Goal: Information Seeking & Learning: Learn about a topic

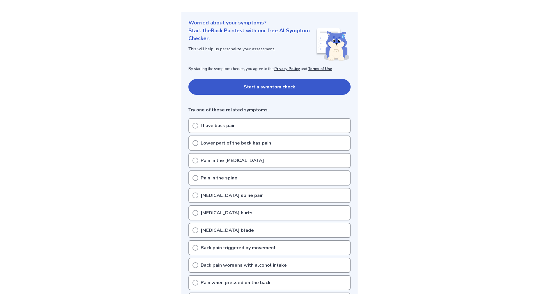
scroll to position [58, 0]
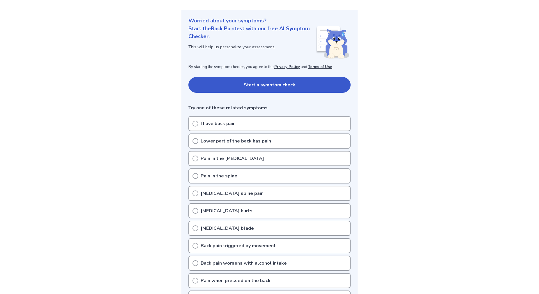
click at [205, 142] on p "Lower part of the back has pain" at bounding box center [236, 141] width 70 height 7
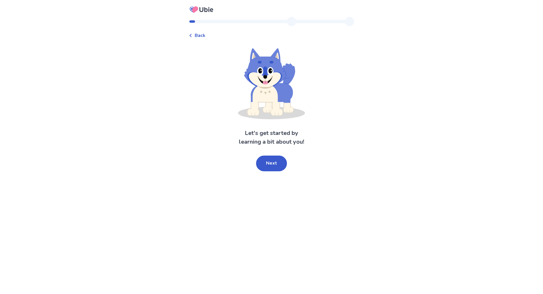
click at [281, 159] on button "Next" at bounding box center [271, 164] width 31 height 16
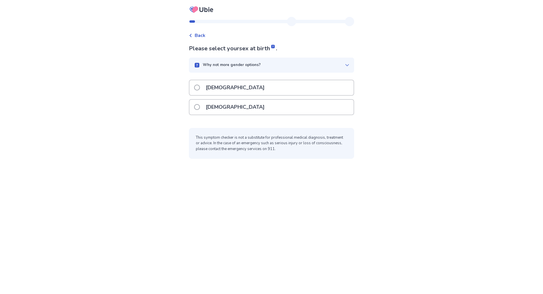
click at [213, 89] on p "[DEMOGRAPHIC_DATA]" at bounding box center [235, 87] width 66 height 15
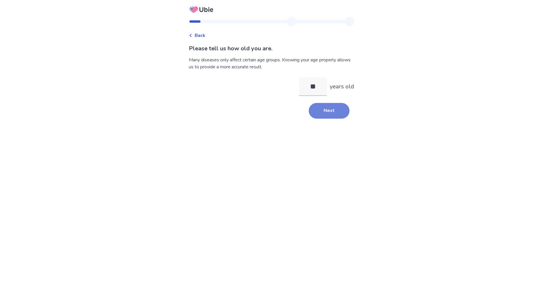
type input "**"
click at [329, 116] on button "Next" at bounding box center [329, 111] width 41 height 16
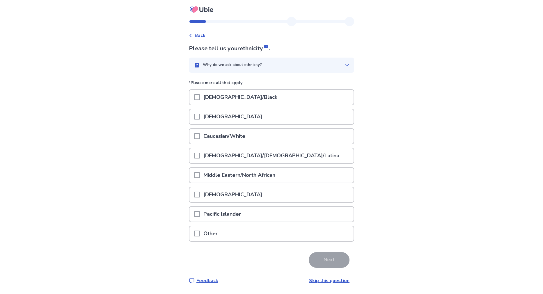
click at [209, 116] on p "[DEMOGRAPHIC_DATA]" at bounding box center [233, 117] width 66 height 15
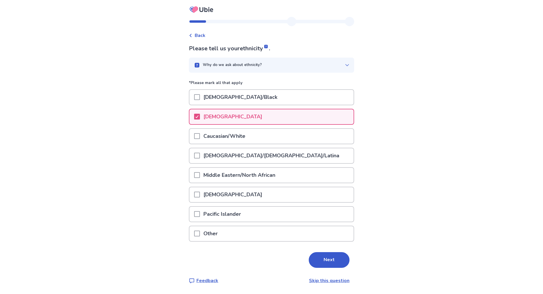
click at [236, 129] on p "Caucasian/White" at bounding box center [224, 136] width 49 height 15
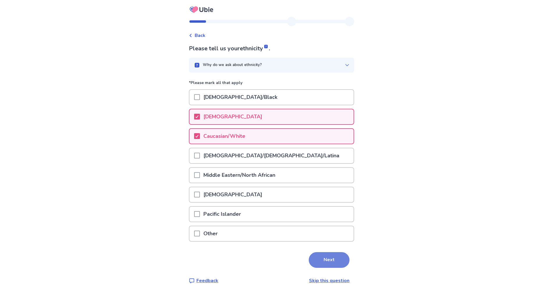
click at [322, 259] on button "Next" at bounding box center [329, 261] width 41 height 16
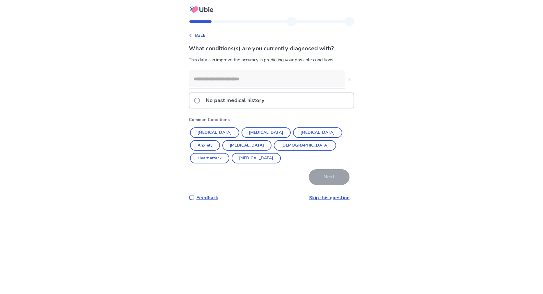
click at [211, 104] on p "No past medical history" at bounding box center [235, 100] width 66 height 15
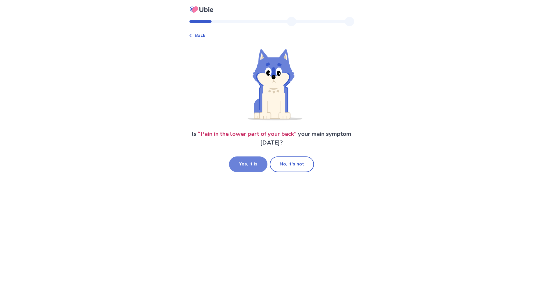
click at [251, 168] on button "Yes, it is" at bounding box center [248, 165] width 38 height 16
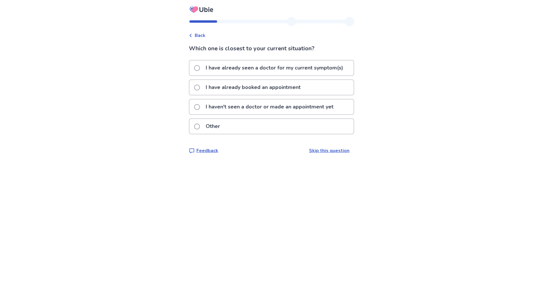
click at [220, 108] on p "I haven't seen a doctor or made an appointment yet" at bounding box center [269, 107] width 135 height 15
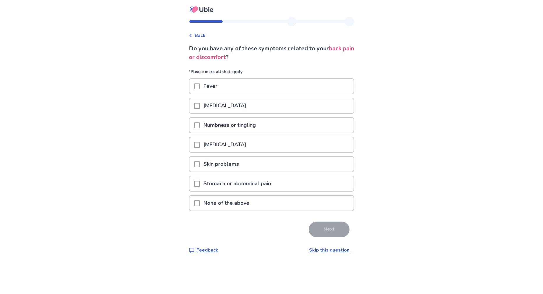
click at [215, 107] on p "[MEDICAL_DATA]" at bounding box center [225, 105] width 50 height 15
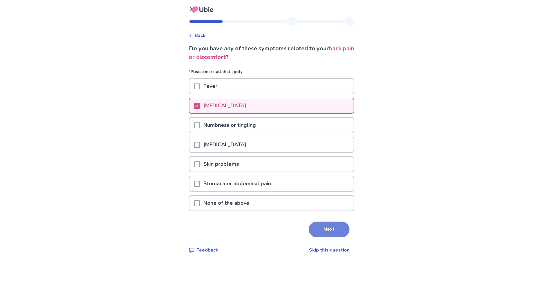
click at [333, 232] on button "Next" at bounding box center [329, 230] width 41 height 16
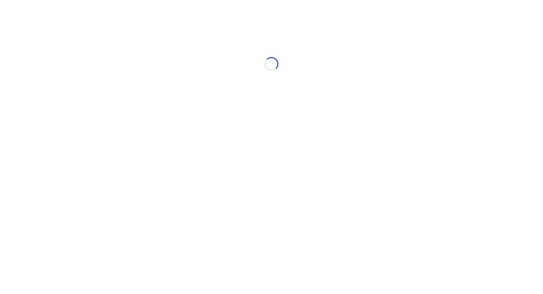
select select "*"
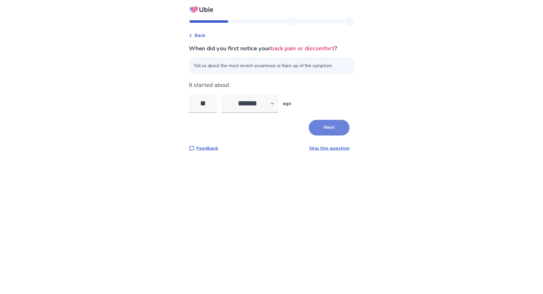
type input "**"
click at [323, 128] on button "Next" at bounding box center [329, 128] width 41 height 16
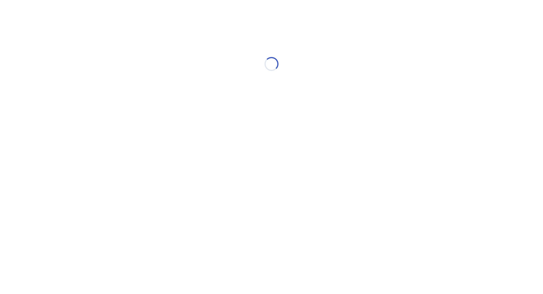
select select "*"
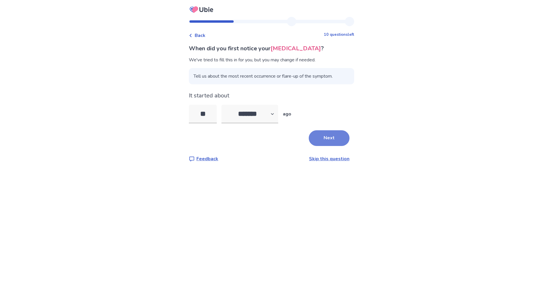
click at [333, 142] on button "Next" at bounding box center [329, 138] width 41 height 16
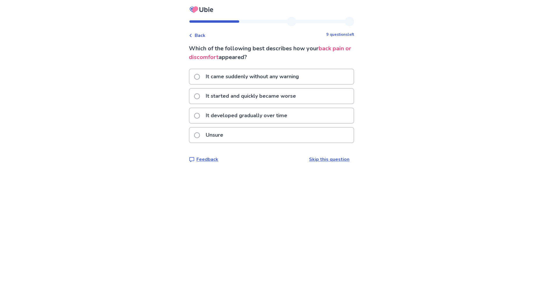
click at [214, 81] on p "It came suddenly without any warning" at bounding box center [252, 76] width 100 height 15
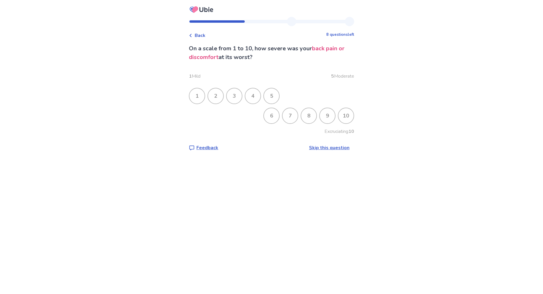
click at [283, 114] on div "7" at bounding box center [290, 115] width 15 height 15
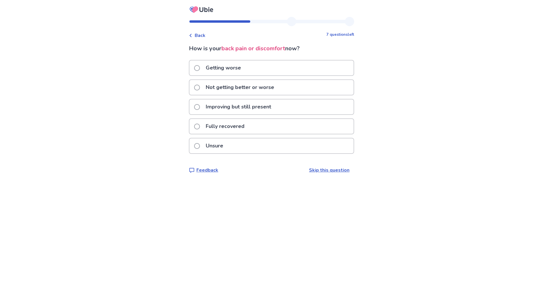
click at [221, 109] on p "Improving but still present" at bounding box center [238, 107] width 73 height 15
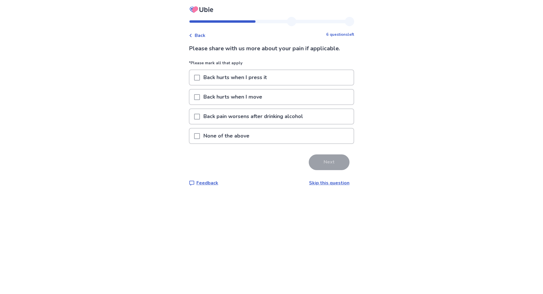
click at [246, 100] on p "Back hurts when I move" at bounding box center [233, 97] width 66 height 15
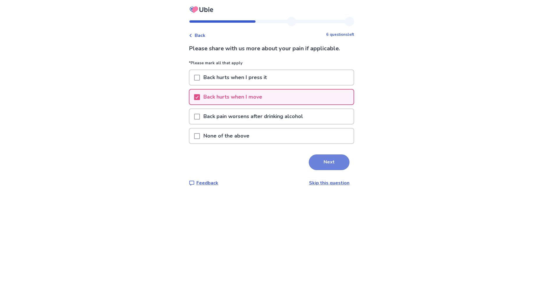
click at [333, 163] on button "Next" at bounding box center [329, 163] width 41 height 16
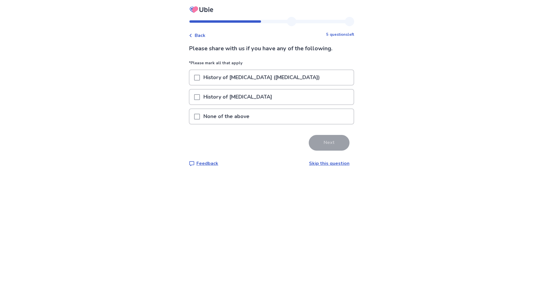
click at [222, 116] on p "None of the above" at bounding box center [226, 116] width 53 height 15
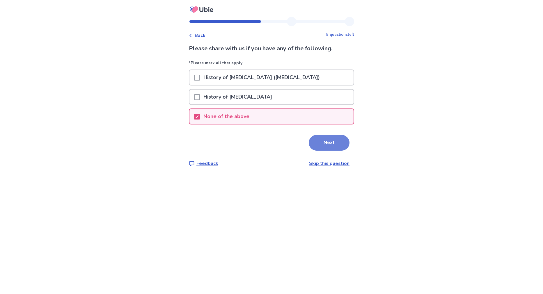
click at [340, 149] on button "Next" at bounding box center [329, 143] width 41 height 16
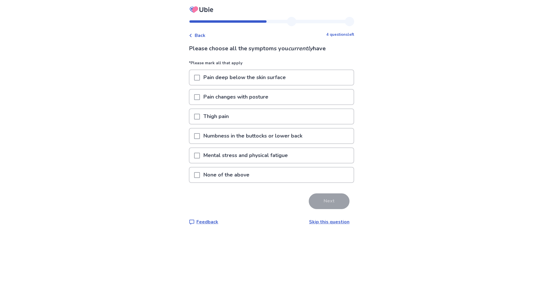
click at [213, 79] on p "Pain deep below the skin surface" at bounding box center [244, 77] width 89 height 15
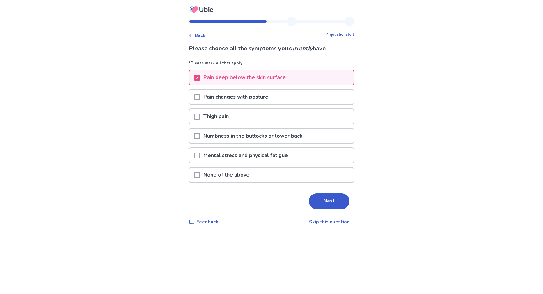
click at [206, 100] on p "Pain changes with posture" at bounding box center [236, 97] width 72 height 15
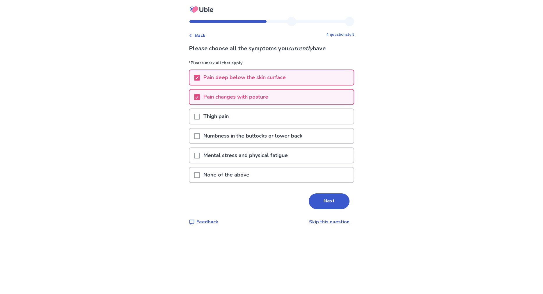
click at [223, 138] on p "Numbness in the buttocks or lower back" at bounding box center [253, 136] width 106 height 15
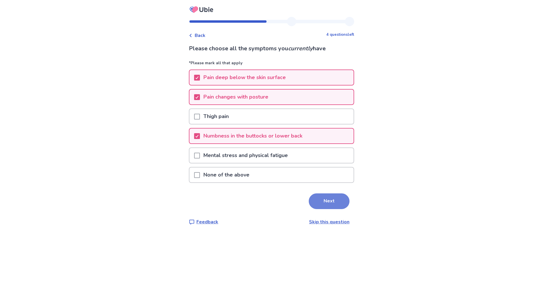
click at [323, 202] on button "Next" at bounding box center [329, 202] width 41 height 16
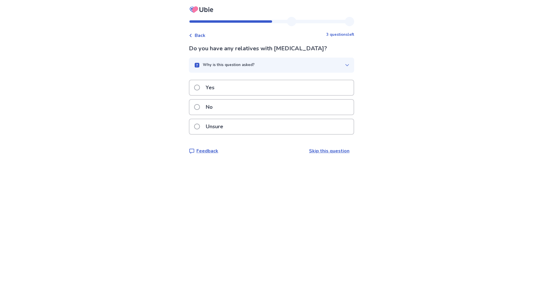
click at [277, 66] on div "Why is this question asked?" at bounding box center [269, 65] width 151 height 6
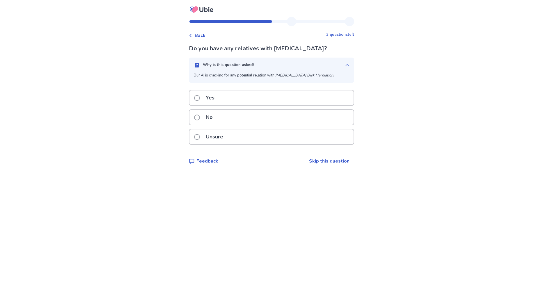
click at [277, 66] on div "Why is this question asked?" at bounding box center [269, 65] width 151 height 6
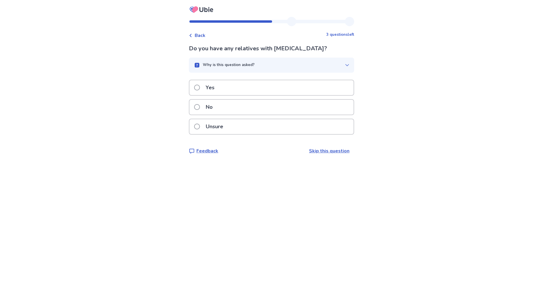
click at [216, 90] on p "Yes" at bounding box center [210, 87] width 16 height 15
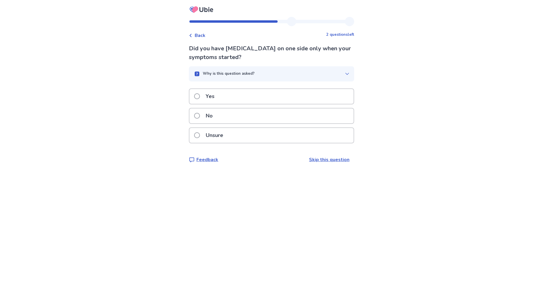
click at [213, 114] on p "No" at bounding box center [209, 116] width 14 height 15
click at [222, 97] on div "Yes" at bounding box center [272, 96] width 164 height 15
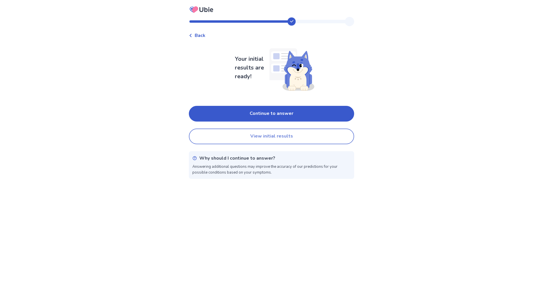
click at [243, 139] on button "View initial results" at bounding box center [271, 137] width 165 height 16
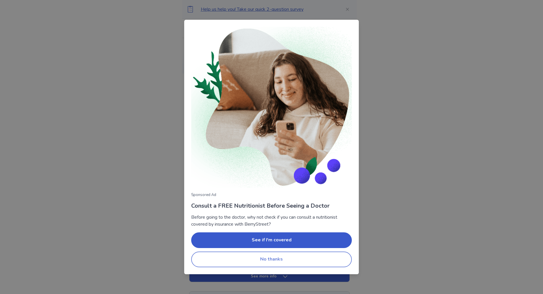
click at [274, 258] on button "No thanks" at bounding box center [271, 260] width 161 height 16
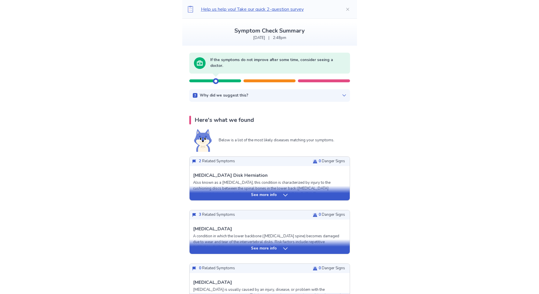
scroll to position [29, 0]
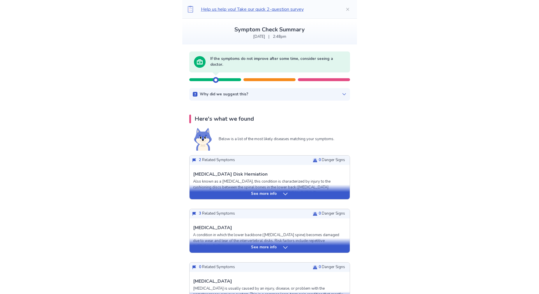
click at [283, 195] on icon at bounding box center [286, 194] width 6 height 6
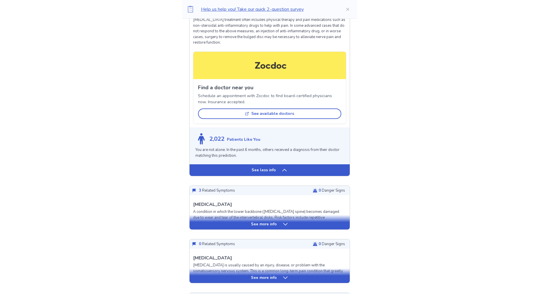
scroll to position [466, 0]
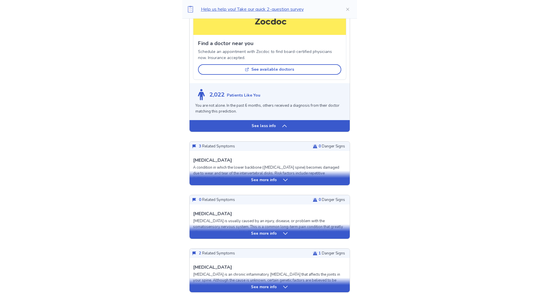
click at [281, 181] on div "See more info" at bounding box center [270, 180] width 160 height 6
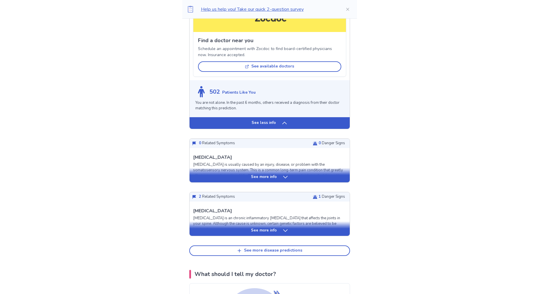
scroll to position [932, 0]
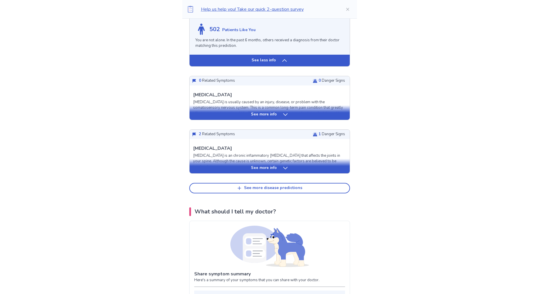
drag, startPoint x: 162, startPoint y: 203, endPoint x: 165, endPoint y: 160, distance: 43.2
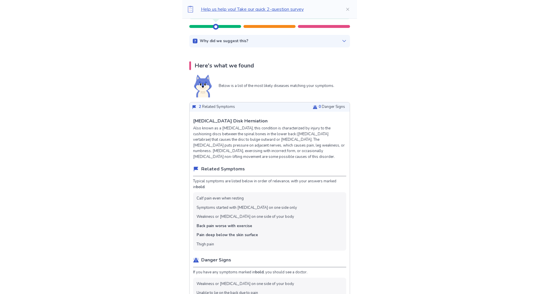
scroll to position [0, 0]
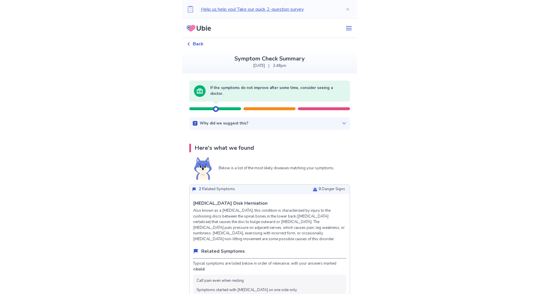
click at [201, 45] on span "Back" at bounding box center [198, 43] width 11 height 7
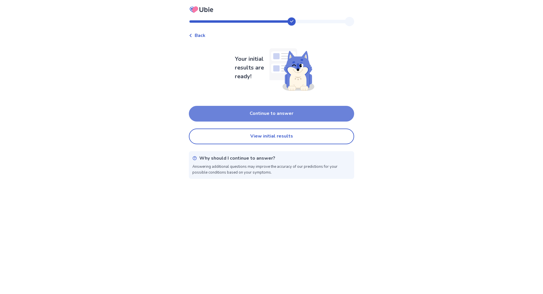
click at [246, 120] on button "Continue to answer" at bounding box center [271, 114] width 165 height 16
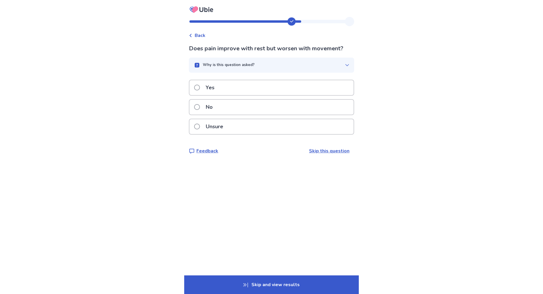
click at [226, 89] on div "Yes" at bounding box center [272, 87] width 164 height 15
click at [214, 108] on p "No" at bounding box center [209, 107] width 14 height 15
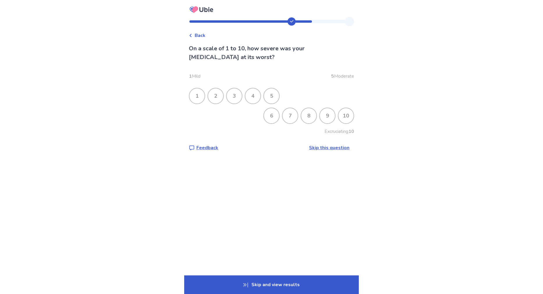
click at [288, 115] on div "7" at bounding box center [290, 115] width 15 height 15
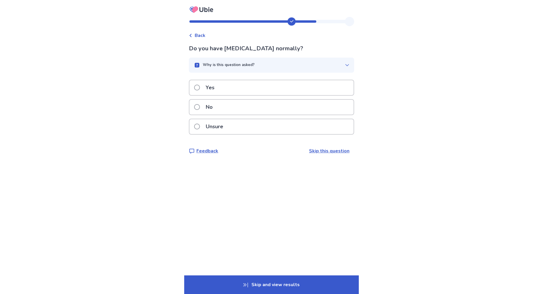
click at [223, 106] on div "No" at bounding box center [272, 107] width 164 height 15
click at [244, 66] on p "Why is this question asked?" at bounding box center [229, 65] width 52 height 6
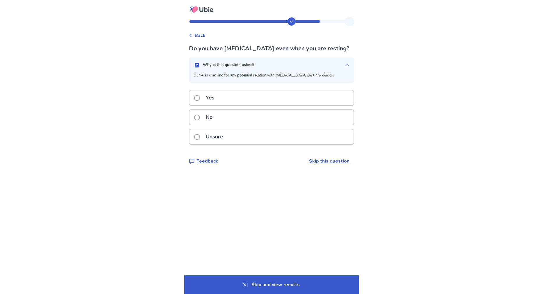
click at [244, 66] on p "Why is this question asked?" at bounding box center [229, 65] width 52 height 6
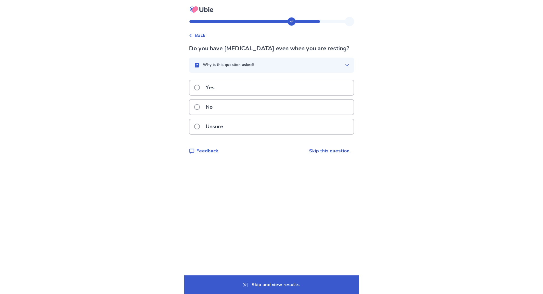
click at [254, 94] on div "Yes" at bounding box center [272, 87] width 164 height 15
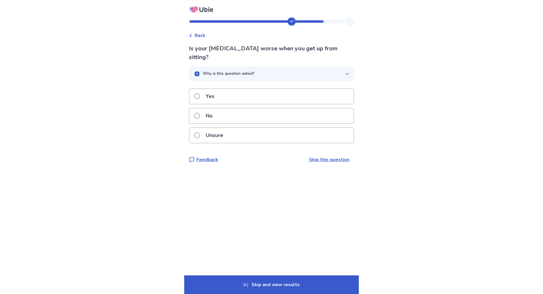
click at [200, 115] on span at bounding box center [197, 116] width 6 height 6
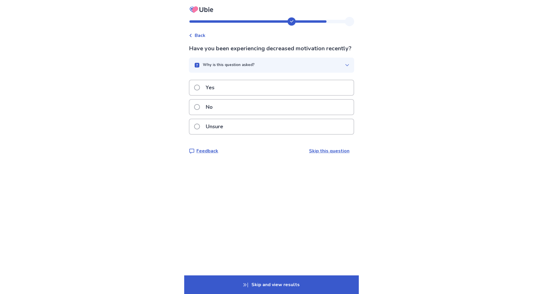
click at [213, 113] on p "No" at bounding box center [209, 107] width 14 height 15
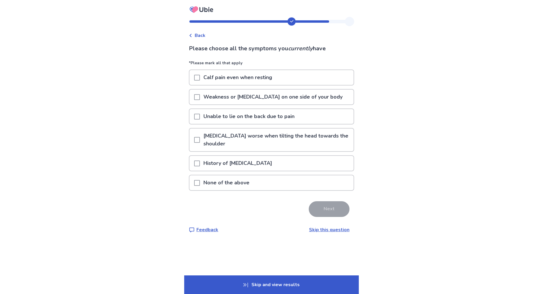
click at [219, 182] on p "None of the above" at bounding box center [226, 183] width 53 height 15
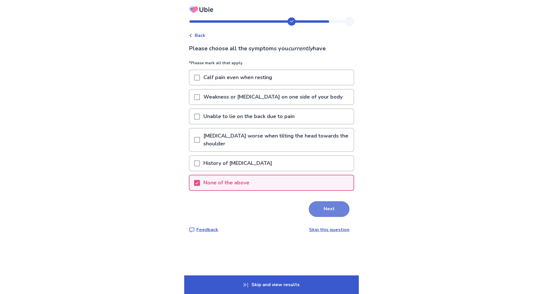
click at [343, 209] on button "Next" at bounding box center [329, 210] width 41 height 16
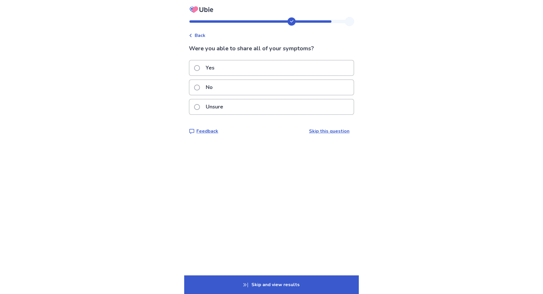
click at [218, 70] on p "Yes" at bounding box center [210, 68] width 16 height 15
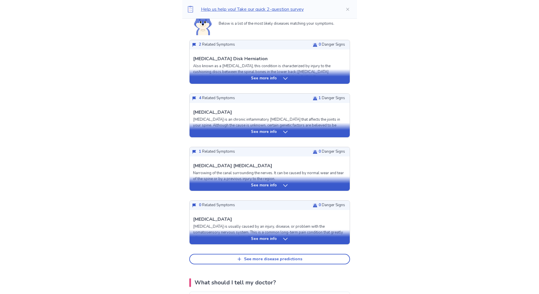
scroll to position [146, 0]
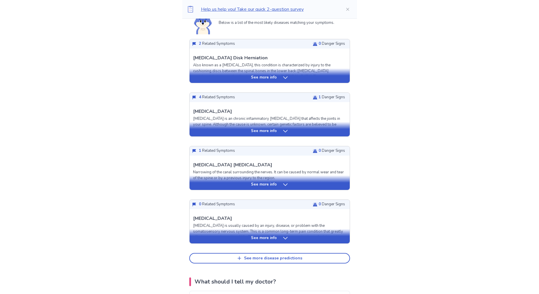
click at [225, 132] on div "See more info" at bounding box center [270, 131] width 160 height 6
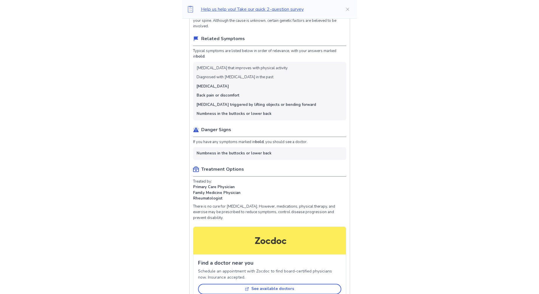
scroll to position [262, 0]
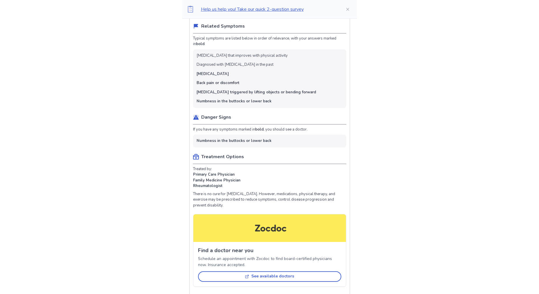
drag, startPoint x: 195, startPoint y: 196, endPoint x: 230, endPoint y: 210, distance: 37.8
click at [230, 210] on div "[MEDICAL_DATA] [MEDICAL_DATA] is an chronic inflammatory [MEDICAL_DATA] that af…" at bounding box center [270, 139] width 160 height 303
click at [232, 207] on p "There is no cure for [MEDICAL_DATA]. However, medications, physical therapy, an…" at bounding box center [269, 200] width 153 height 17
drag, startPoint x: 232, startPoint y: 207, endPoint x: 194, endPoint y: 193, distance: 40.5
click at [194, 193] on div "[MEDICAL_DATA] [MEDICAL_DATA] is an chronic inflammatory [MEDICAL_DATA] that af…" at bounding box center [270, 139] width 160 height 303
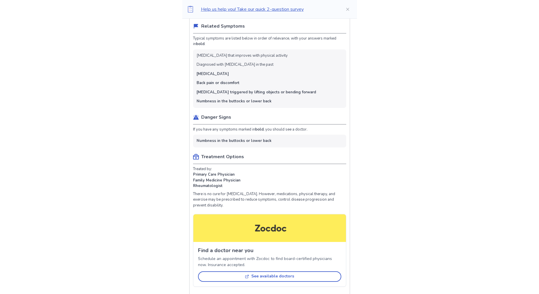
click at [194, 193] on div "[MEDICAL_DATA] [MEDICAL_DATA] is an chronic inflammatory [MEDICAL_DATA] that af…" at bounding box center [270, 139] width 160 height 303
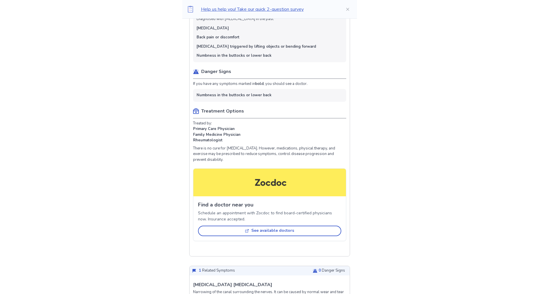
scroll to position [320, 0]
